Goal: Navigation & Orientation: Understand site structure

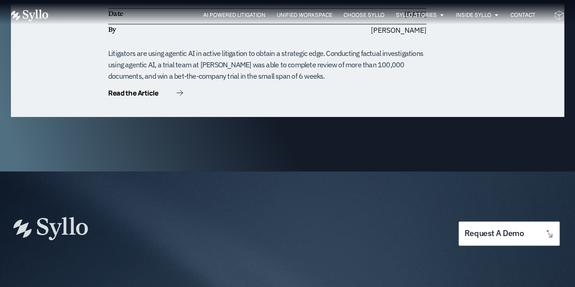
scroll to position [2836, 0]
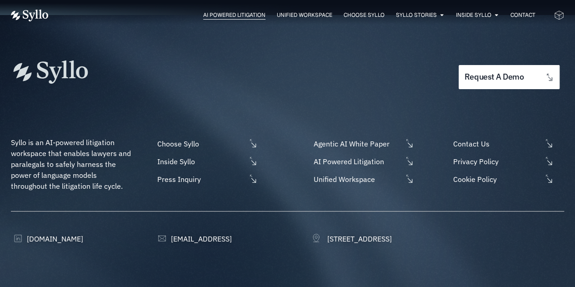
click at [233, 18] on span "AI Powered Litigation" at bounding box center [234, 15] width 62 height 8
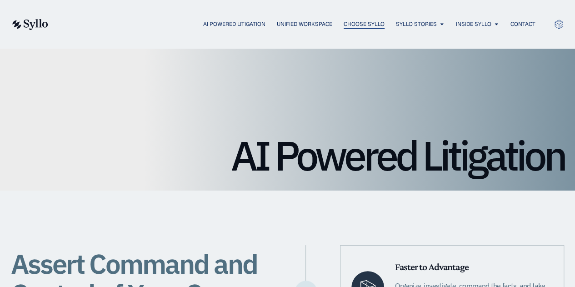
click at [372, 21] on span "Choose Syllo" at bounding box center [363, 24] width 41 height 8
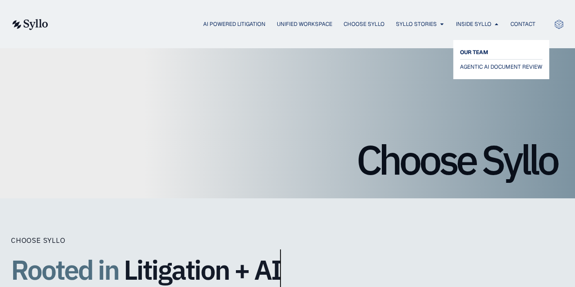
click at [475, 51] on span "OUR TEAM" at bounding box center [474, 52] width 28 height 11
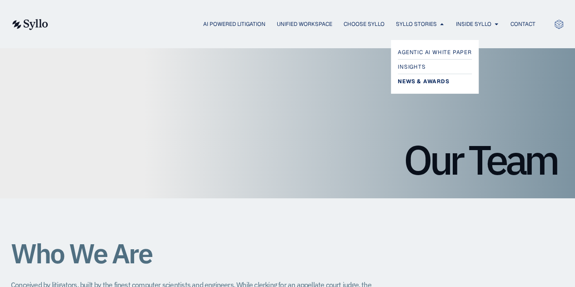
click at [427, 84] on span "News & Awards" at bounding box center [422, 81] width 51 height 11
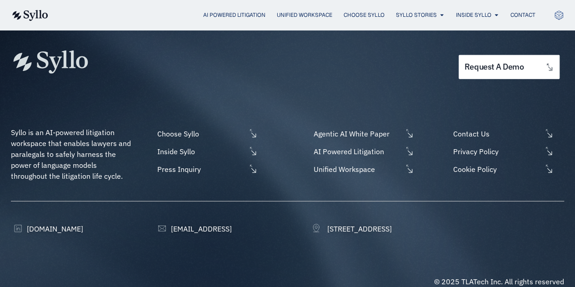
scroll to position [1212, 0]
drag, startPoint x: 357, startPoint y: 99, endPoint x: 351, endPoint y: -50, distance: 149.1
